Goal: Task Accomplishment & Management: Manage account settings

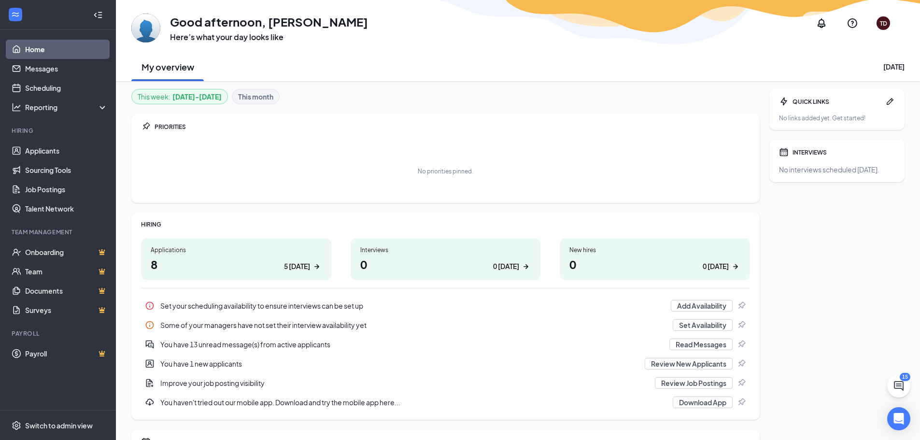
click at [180, 258] on h1 "8 5 today" at bounding box center [236, 264] width 171 height 16
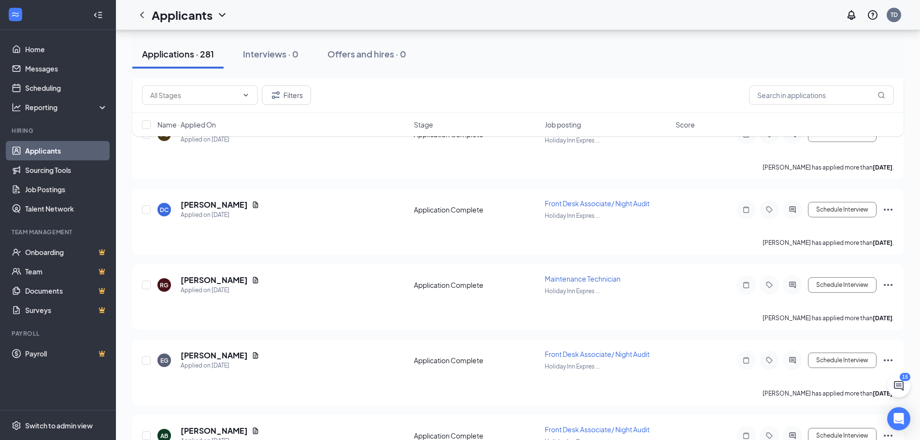
scroll to position [8064, 0]
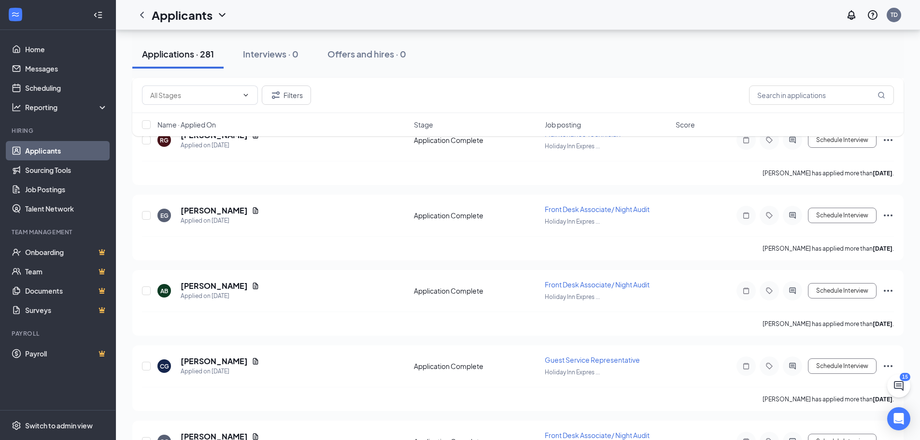
drag, startPoint x: 315, startPoint y: 294, endPoint x: 128, endPoint y: 324, distance: 189.3
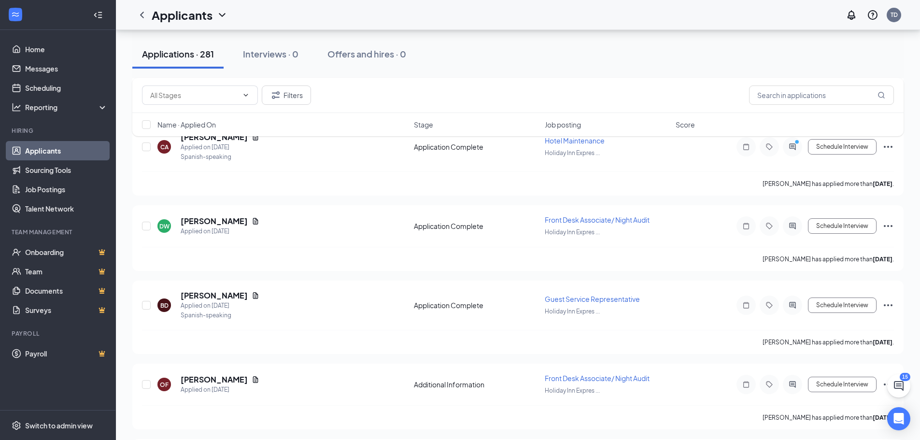
scroll to position [4684, 0]
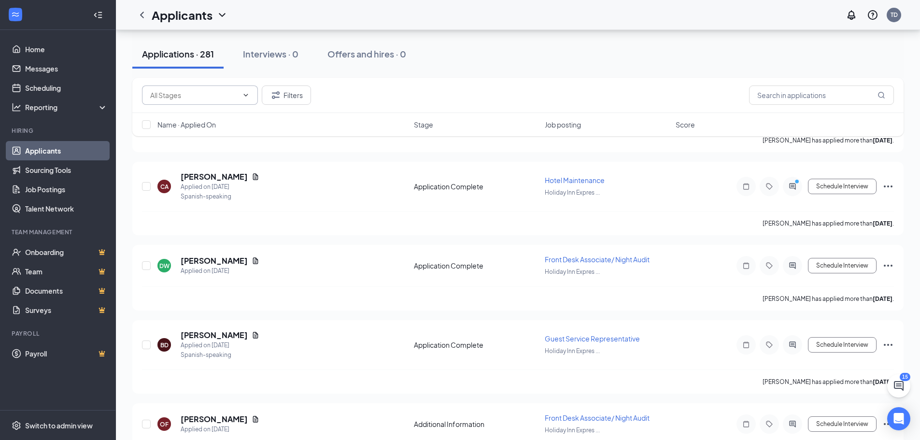
click at [211, 95] on input "text" at bounding box center [194, 95] width 88 height 11
click at [790, 96] on input "text" at bounding box center [821, 94] width 145 height 19
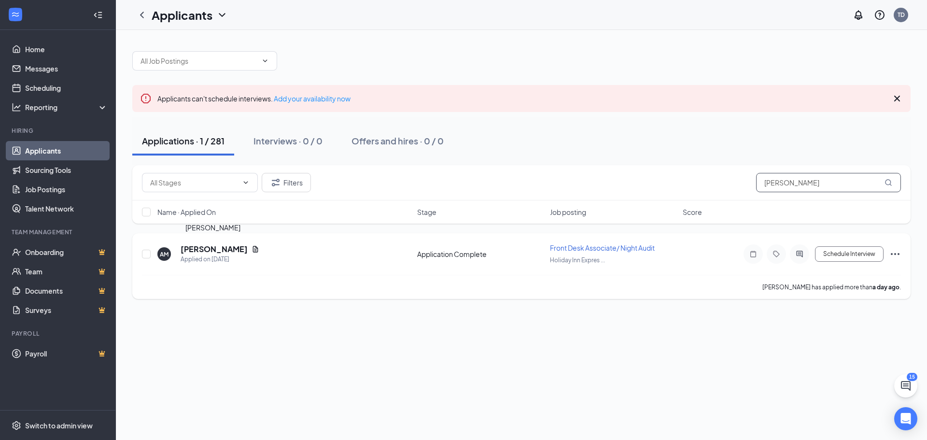
type input "[PERSON_NAME]"
click at [200, 250] on h5 "[PERSON_NAME]" at bounding box center [214, 249] width 67 height 11
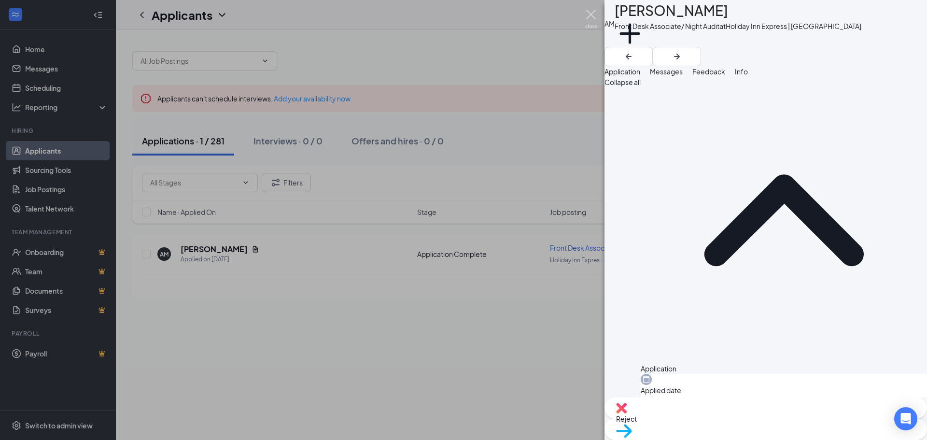
click at [593, 10] on img at bounding box center [591, 19] width 12 height 19
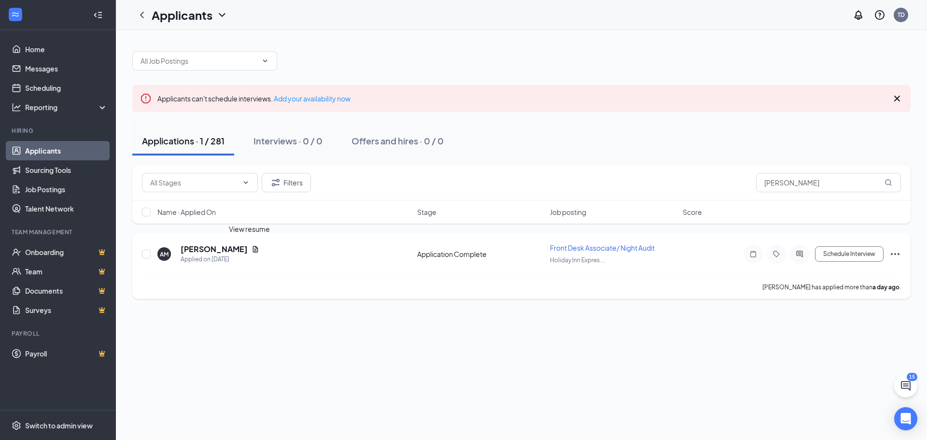
click at [253, 249] on icon "Document" at bounding box center [255, 249] width 5 height 6
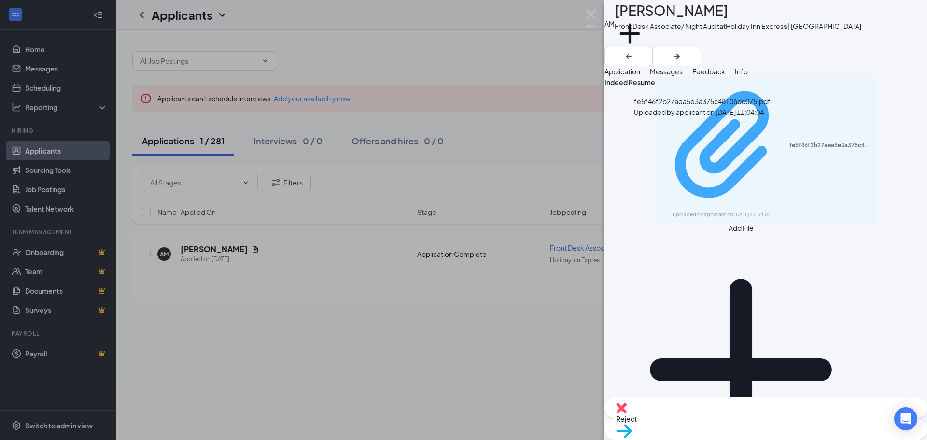
click at [730, 211] on div "Uploaded by applicant on [DATE] 11:04:04" at bounding box center [745, 215] width 145 height 8
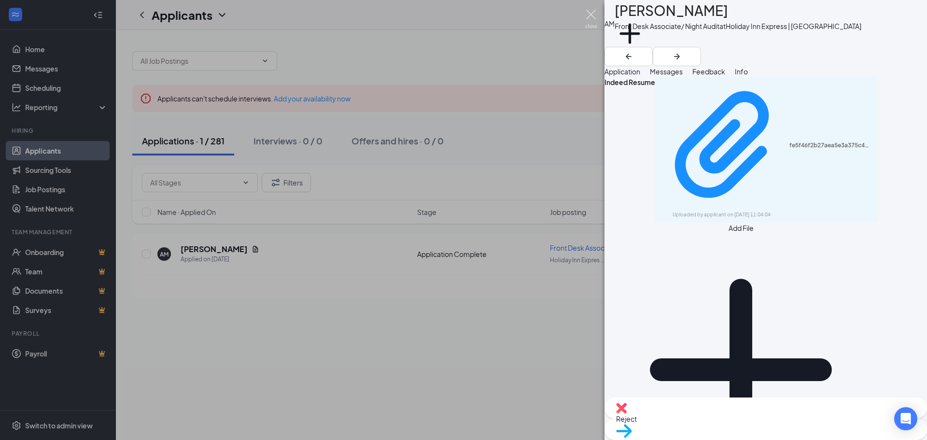
click at [592, 13] on img at bounding box center [591, 19] width 12 height 19
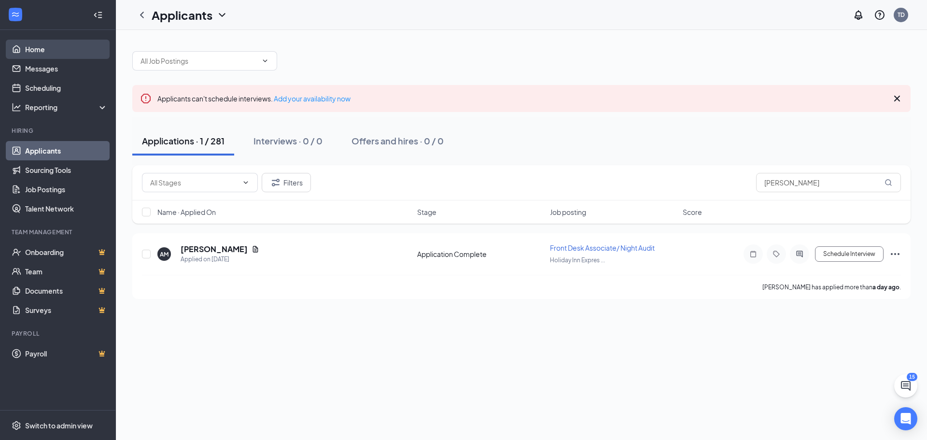
click at [51, 53] on link "Home" at bounding box center [66, 49] width 83 height 19
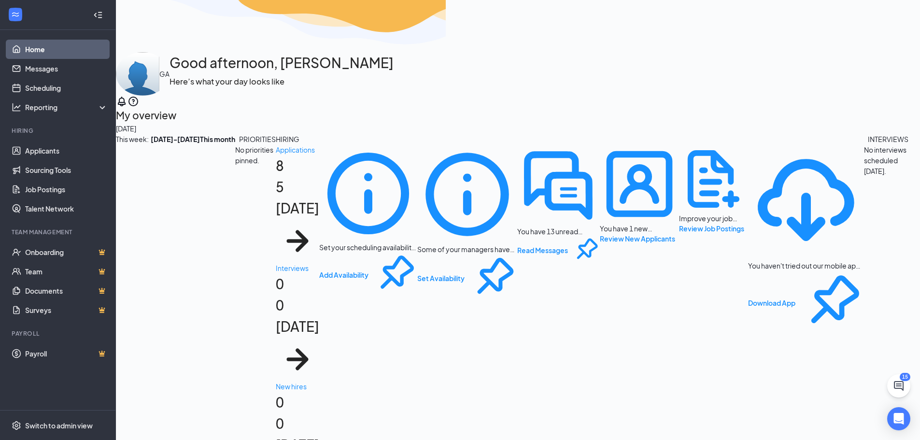
click at [421, 107] on div "My overview [DATE]" at bounding box center [518, 120] width 804 height 27
